Goal: Check status: Check status

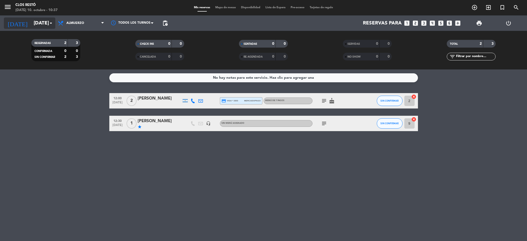
click at [31, 23] on input "[DATE]" at bounding box center [62, 23] width 62 height 11
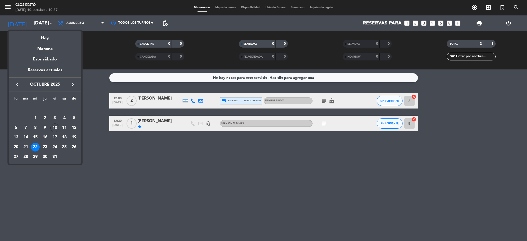
click at [336, 187] on div at bounding box center [263, 120] width 527 height 241
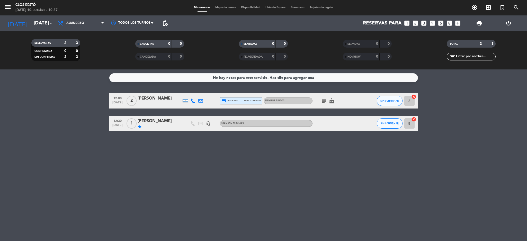
click at [324, 127] on div "subject" at bounding box center [336, 123] width 46 height 15
click at [323, 125] on icon "subject" at bounding box center [324, 123] width 6 height 6
click at [157, 156] on div "No hay notas para este servicio. Haz clic para agregar una 12:00 [DATE] 2 [PERS…" at bounding box center [263, 155] width 527 height 172
click at [42, 20] on input "[DATE]" at bounding box center [62, 23] width 62 height 11
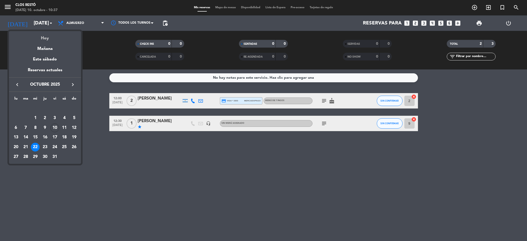
click at [50, 38] on div "Hoy" at bounding box center [45, 36] width 72 height 11
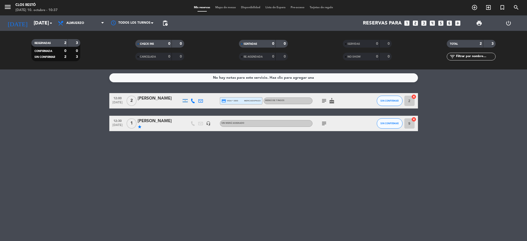
type input "[DATE]"
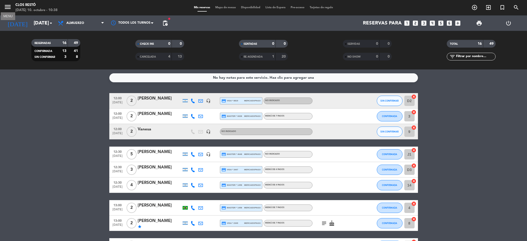
drag, startPoint x: 7, startPoint y: 8, endPoint x: 29, endPoint y: 15, distance: 23.1
click at [7, 8] on icon "menu" at bounding box center [8, 7] width 8 height 8
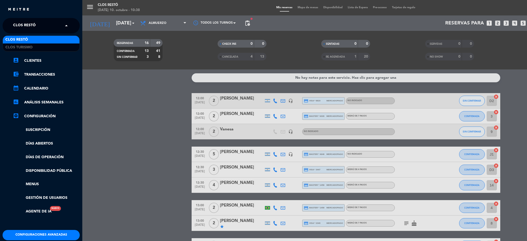
click at [34, 26] on span "Clos Restó" at bounding box center [24, 25] width 23 height 11
click at [37, 46] on div "Clos Turismo" at bounding box center [41, 47] width 77 height 8
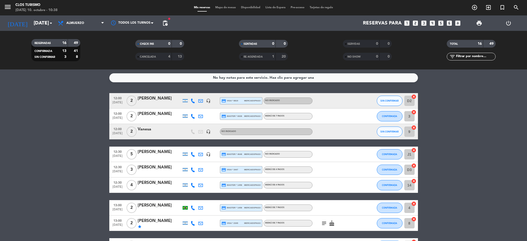
click at [10, 167] on bookings-row "12:00 [DATE] 2 [PERSON_NAME] headset_mic credit_card visa * 8819 mercadopago NO…" at bounding box center [263, 234] width 527 height 283
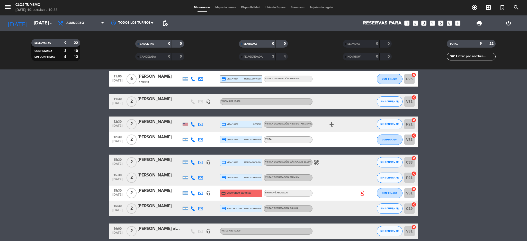
scroll to position [46, 0]
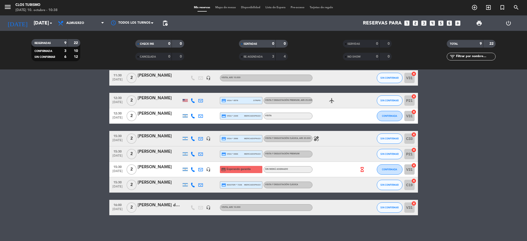
click at [41, 153] on bookings-row "11:00 [DATE] 6 [PERSON_NAME] 1 Visita credit_card visa * 0294 mercadopago VISIT…" at bounding box center [263, 132] width 527 height 168
click at [299, 153] on div "VISITA Y DEGUSTACIÓN PREMIUM" at bounding box center [288, 154] width 49 height 7
click at [0, 179] on bookings-row "11:00 [DATE] 6 [PERSON_NAME] 1 Visita credit_card visa * 0294 mercadopago VISIT…" at bounding box center [263, 132] width 527 height 168
drag, startPoint x: 314, startPoint y: 140, endPoint x: 272, endPoint y: 147, distance: 42.5
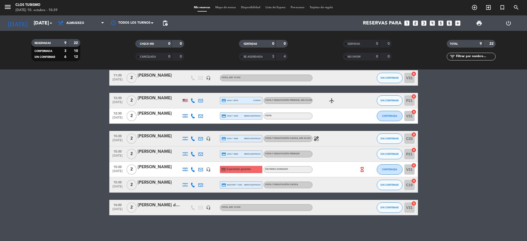
click at [313, 140] on icon "healing" at bounding box center [316, 139] width 6 height 6
click at [0, 142] on bookings-row "11:00 [DATE] 6 [PERSON_NAME] 1 Visita credit_card visa * 0294 mercadopago VISIT…" at bounding box center [263, 132] width 527 height 168
click at [56, 155] on bookings-row "11:00 [DATE] 6 [PERSON_NAME] 1 Visita credit_card visa * 0294 mercadopago VISIT…" at bounding box center [263, 132] width 527 height 168
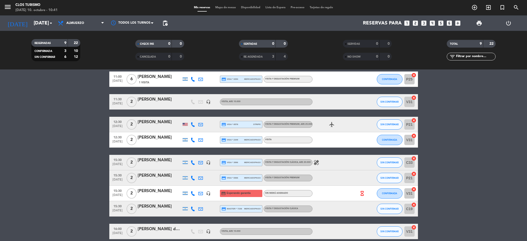
scroll to position [0, 0]
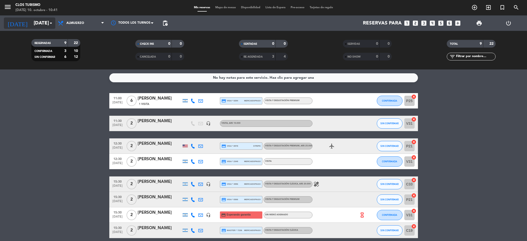
click at [44, 25] on input "[DATE]" at bounding box center [62, 23] width 62 height 11
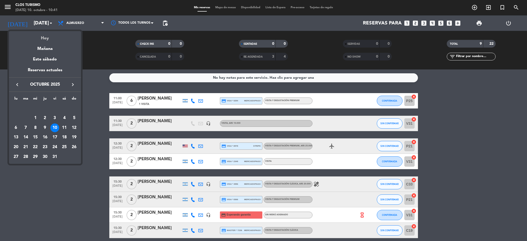
click at [52, 40] on div "Hoy" at bounding box center [45, 36] width 72 height 11
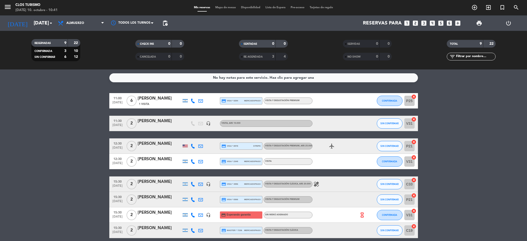
click at [162, 94] on div "11:00 [DATE] 6 [PERSON_NAME] 1 Visita credit_card visa * 0294 mercadopago VISIT…" at bounding box center [263, 100] width 309 height 15
click at [162, 98] on div "[PERSON_NAME]" at bounding box center [160, 98] width 44 height 7
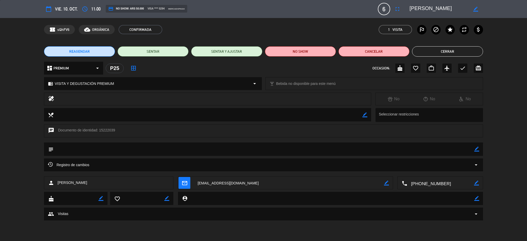
click at [461, 48] on button "Cerrar" at bounding box center [447, 51] width 71 height 10
